Goal: Navigation & Orientation: Find specific page/section

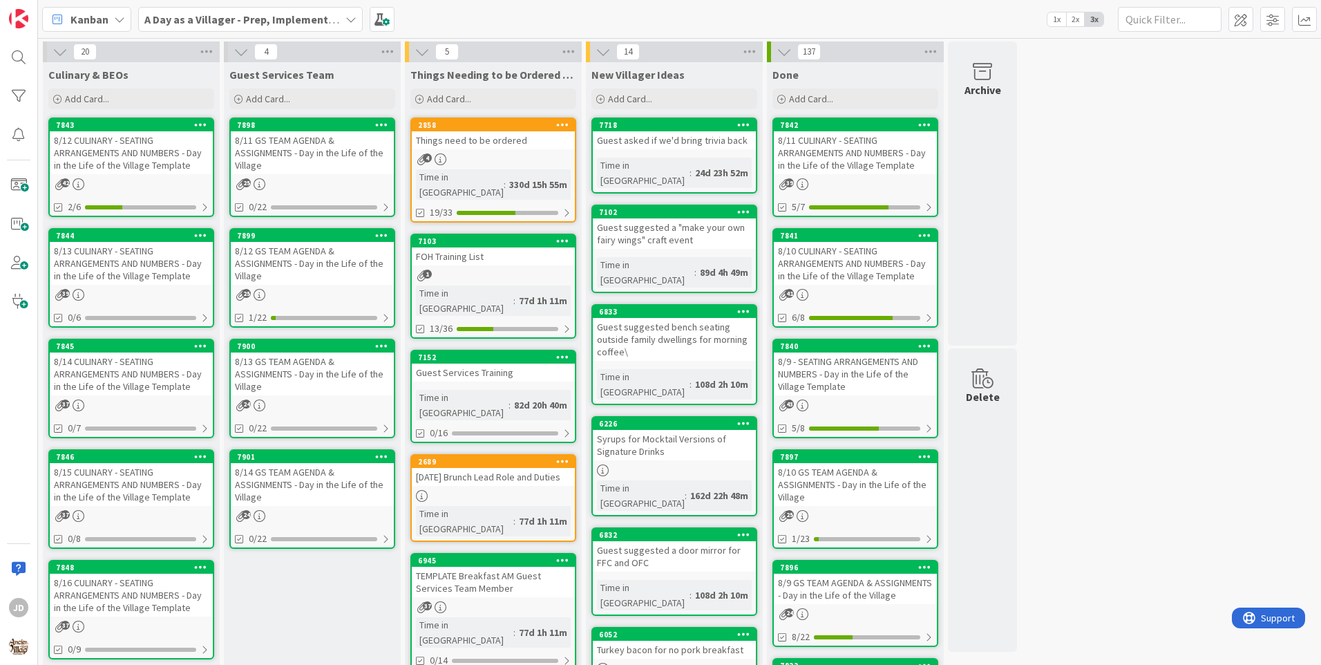
click at [292, 265] on div "8/12 GS TEAM AGENDA & ASSIGNMENTS - Day in the Life of the Village" at bounding box center [312, 263] width 163 height 43
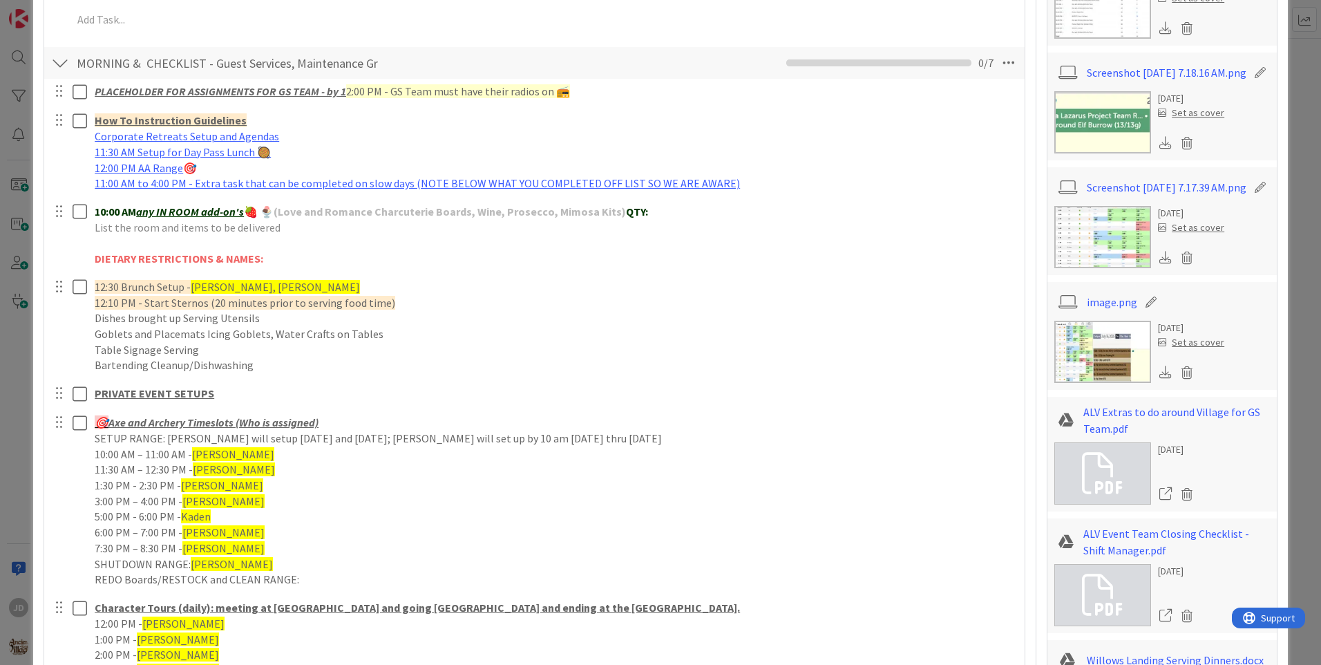
scroll to position [857, 0]
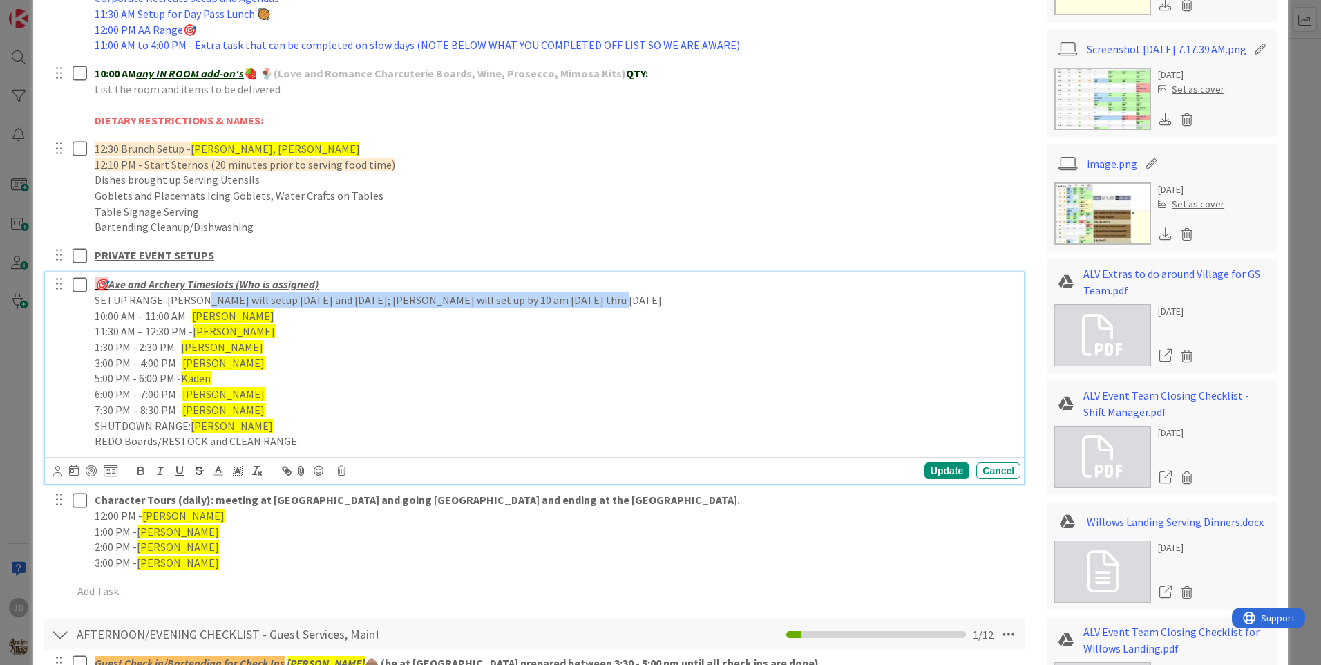
drag, startPoint x: 525, startPoint y: 320, endPoint x: 206, endPoint y: 294, distance: 320.3
click at [206, 294] on p "SETUP RANGE: Jonathan will setup on Monday and Tuesday; Allen will set up by 10…" at bounding box center [555, 300] width 920 height 16
click at [227, 306] on p "SETUP RANGE: Jonathan will setup on Monday and Tuesday; Allen will set up by 10…" at bounding box center [555, 300] width 920 height 16
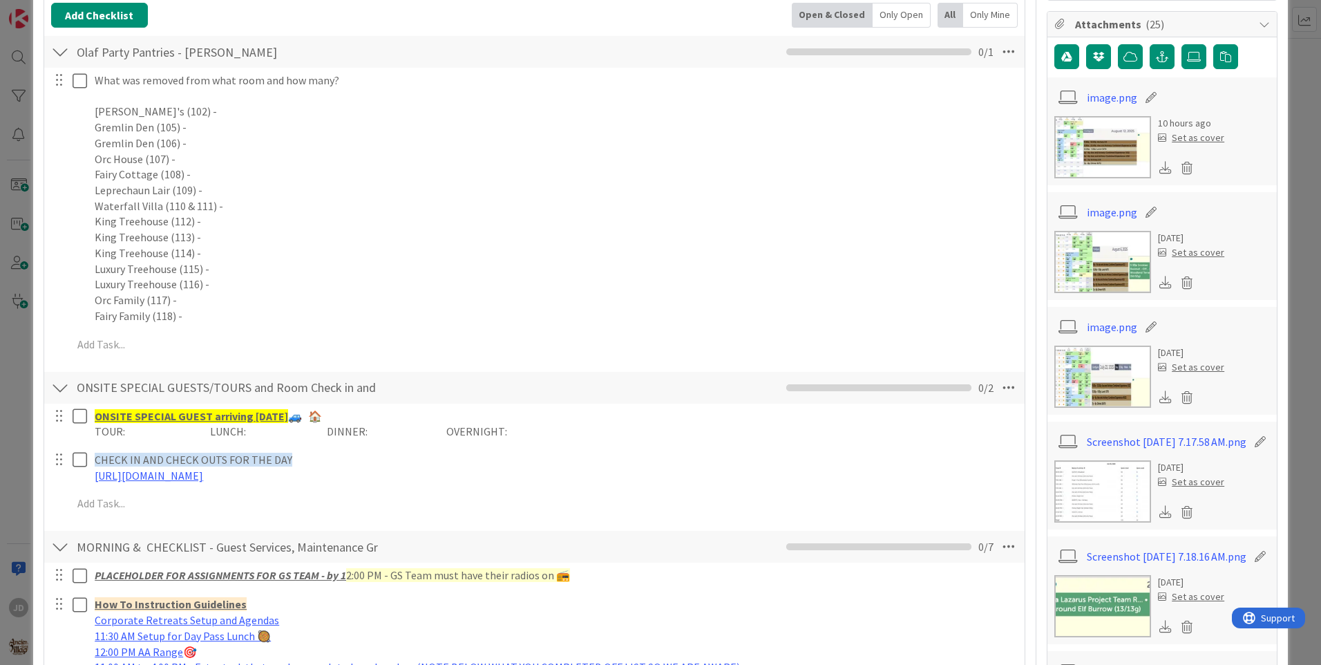
scroll to position [0, 0]
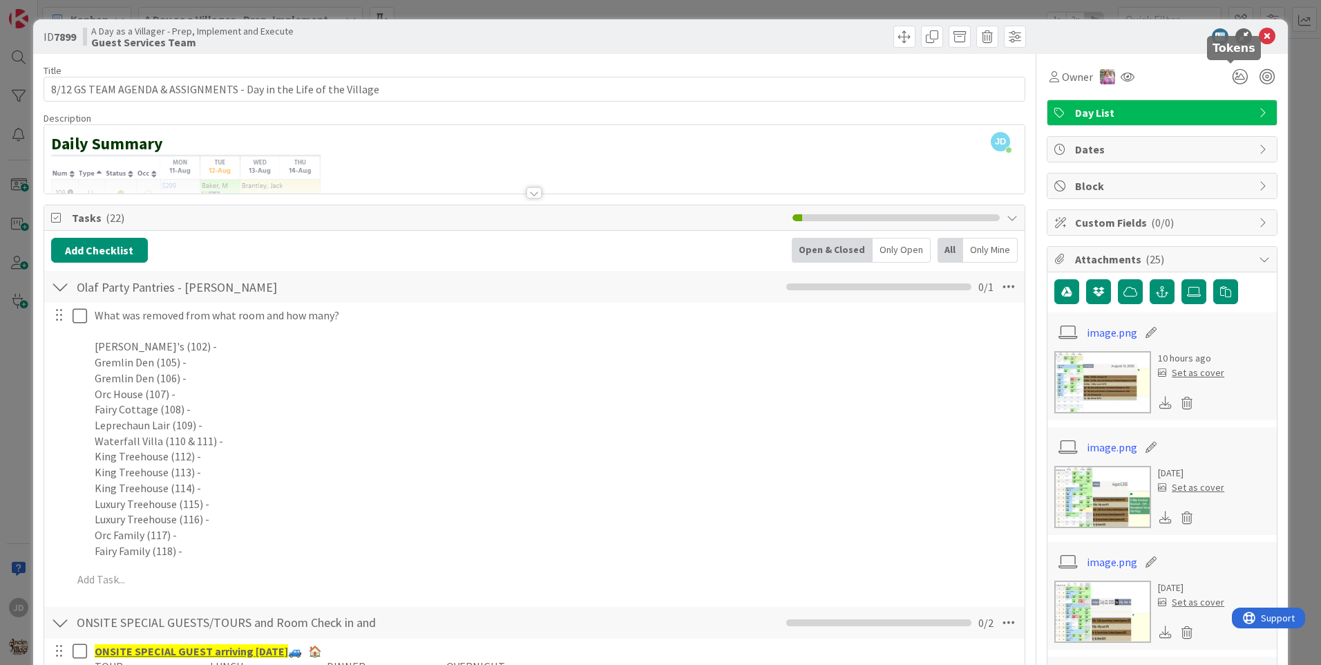
click at [1259, 34] on icon at bounding box center [1267, 36] width 17 height 17
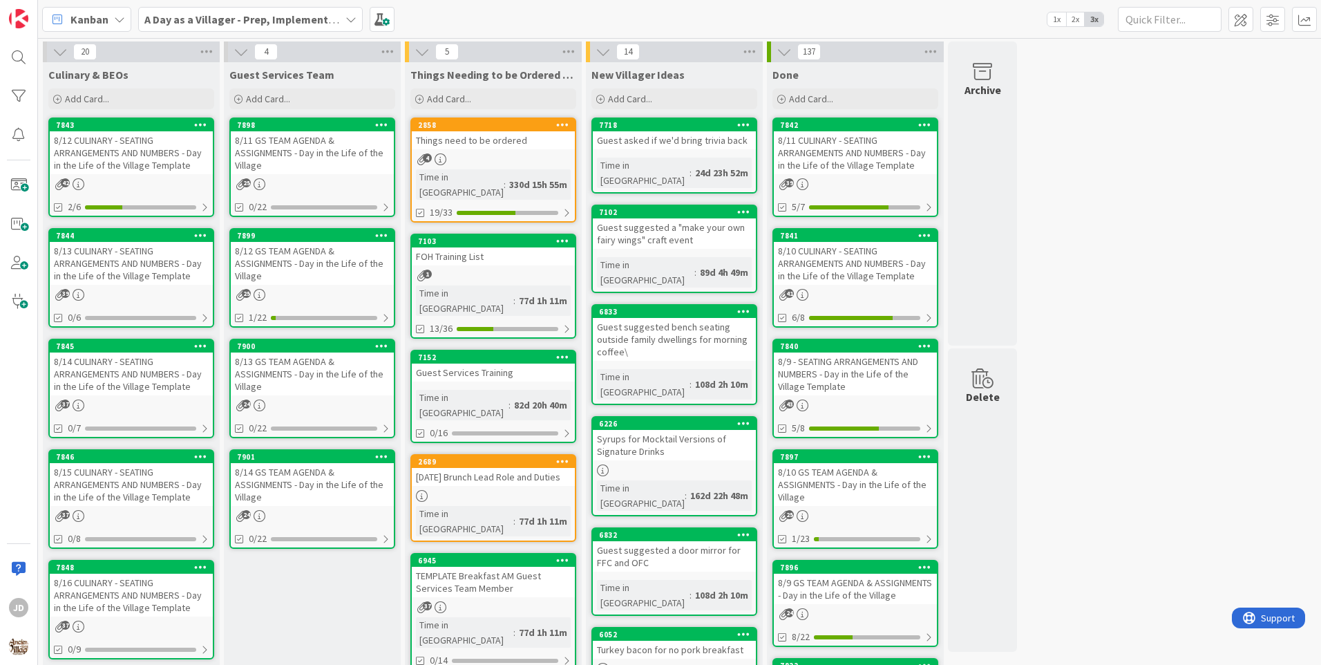
click at [183, 251] on div "8/13 CULINARY - SEATING ARRANGEMENTS AND NUMBERS - Day in the Life of the Villa…" at bounding box center [131, 263] width 163 height 43
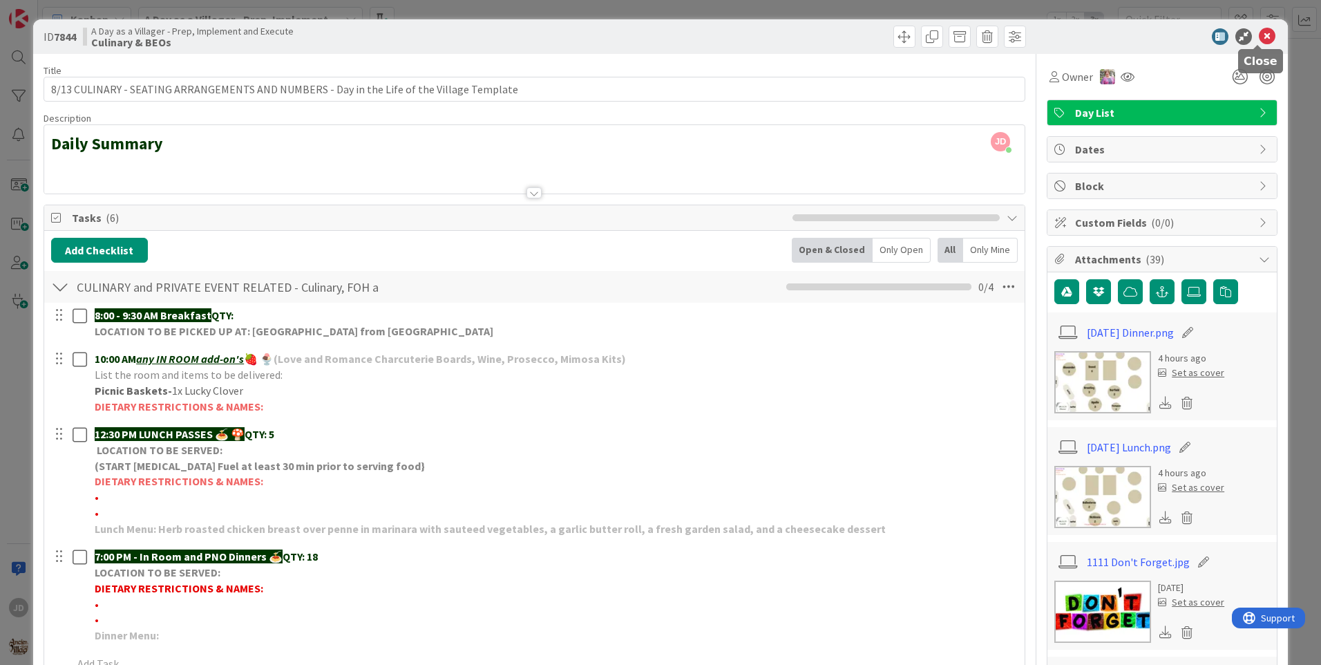
click at [1260, 35] on icon at bounding box center [1267, 36] width 17 height 17
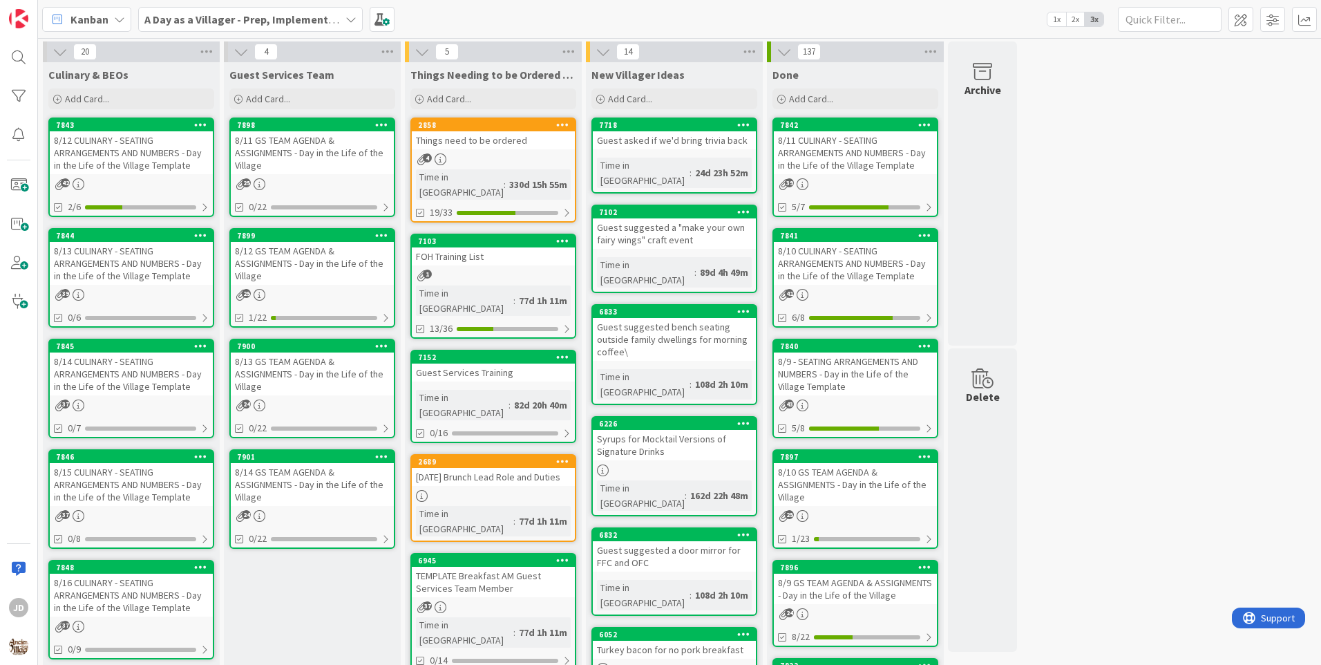
click at [194, 368] on div "8/14 CULINARY - SEATING ARRANGEMENTS AND NUMBERS - Day in the Life of the Villa…" at bounding box center [131, 373] width 163 height 43
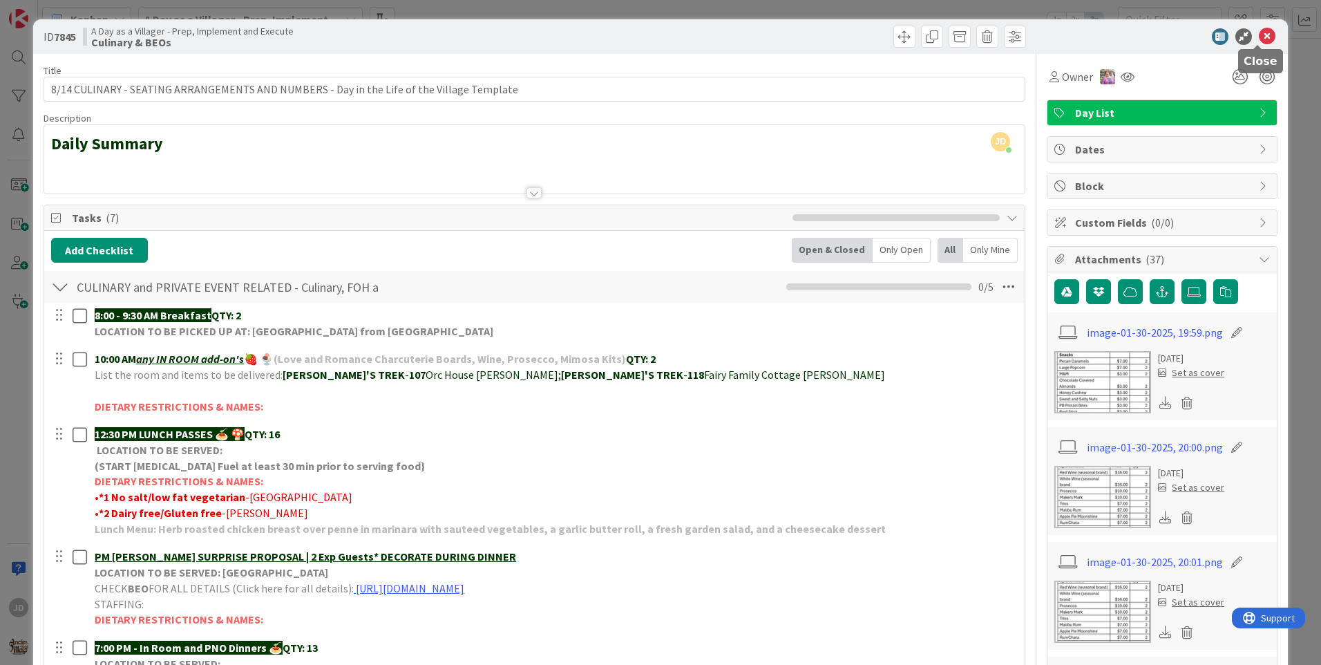
click at [1259, 39] on icon at bounding box center [1267, 36] width 17 height 17
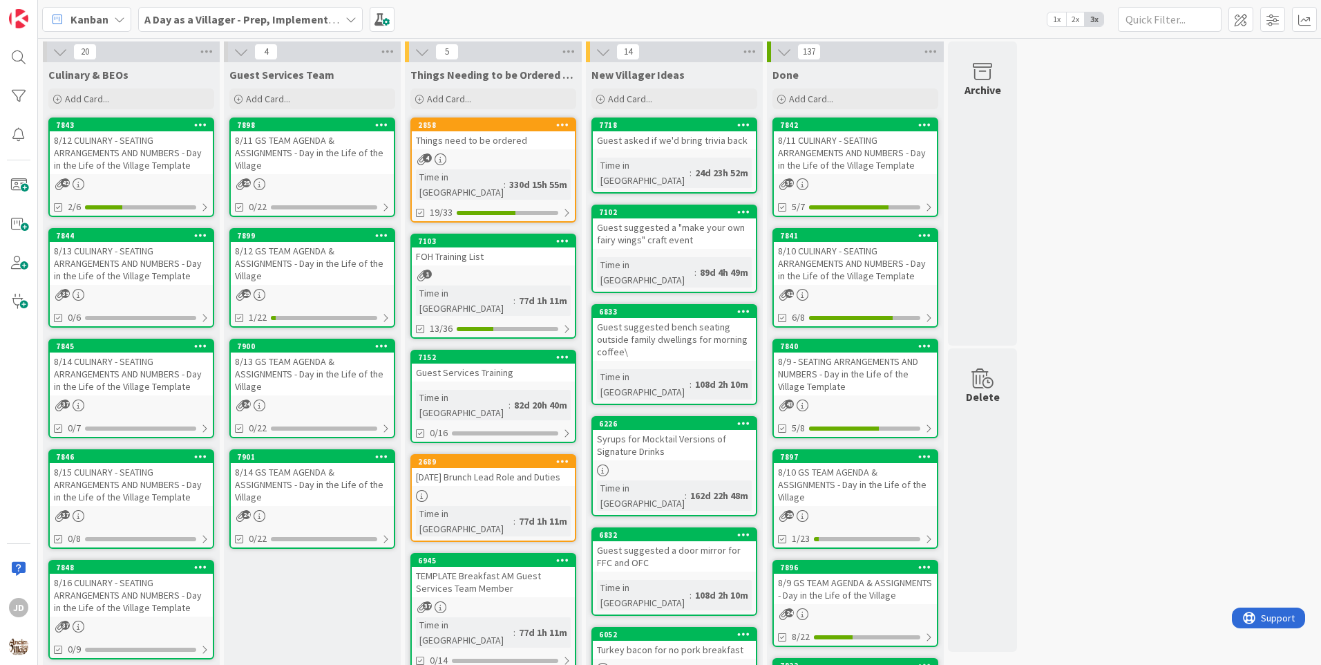
click at [1124, 633] on div "20 Culinary & BEOs Add Card... 7843 8/12 CULINARY - SEATING ARRANGEMENTS AND NU…" at bounding box center [680, 652] width 1278 height 1222
